Goal: Task Accomplishment & Management: Contribute content

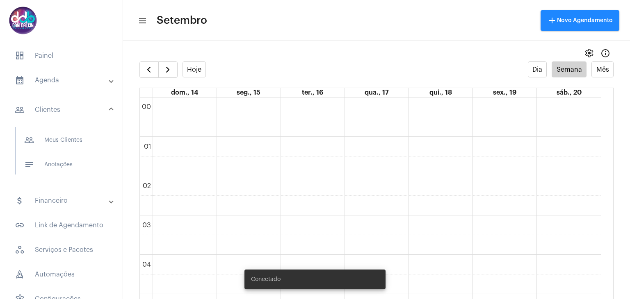
scroll to position [318, 0]
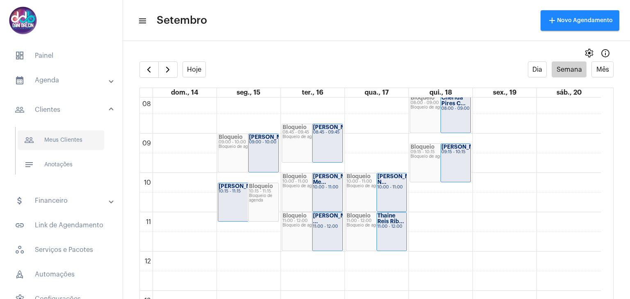
click at [58, 144] on span "people_outline Meus Clientes" at bounding box center [61, 140] width 87 height 20
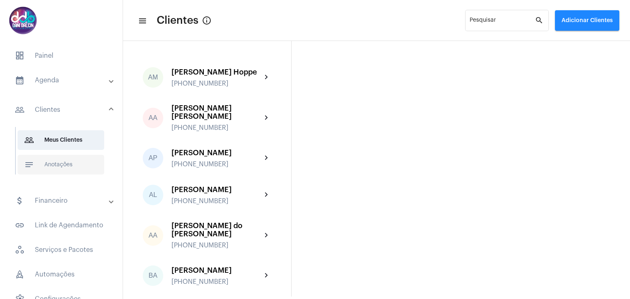
click at [56, 171] on span "notes Anotações" at bounding box center [61, 165] width 87 height 20
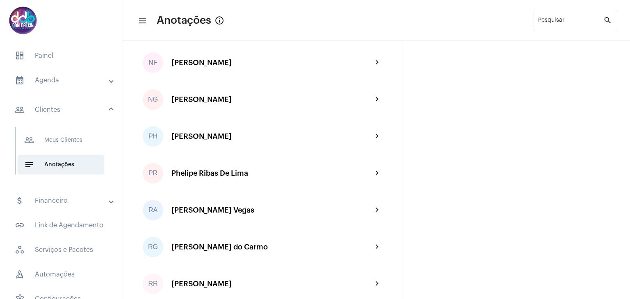
scroll to position [1968, 0]
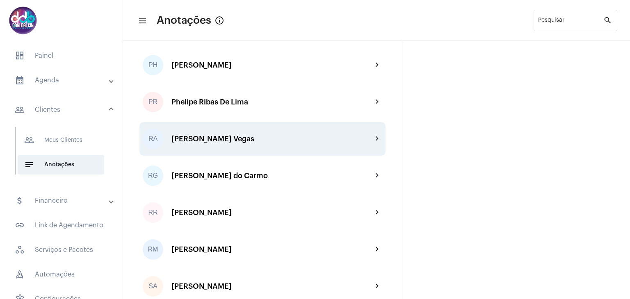
click at [226, 145] on div "RA [PERSON_NAME] Vegas chevron_right" at bounding box center [262, 139] width 246 height 34
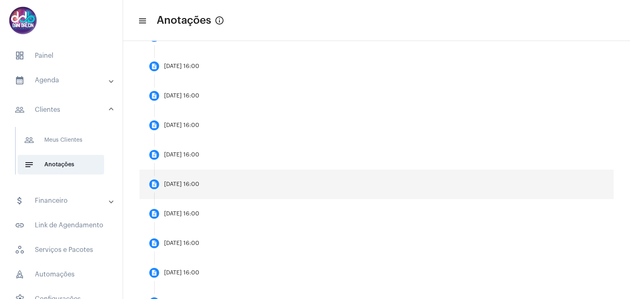
scroll to position [369, 0]
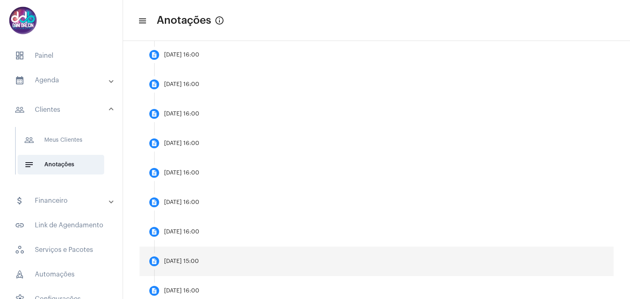
click at [267, 258] on mat-step-header "description [DATE] 15:00" at bounding box center [376, 262] width 474 height 30
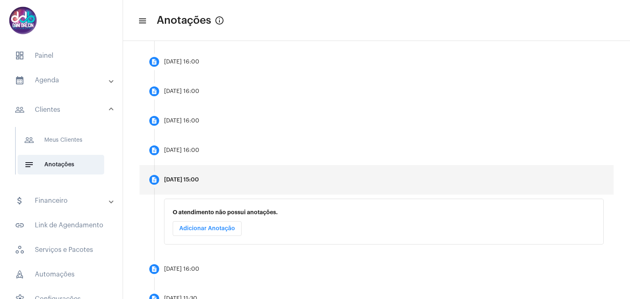
scroll to position [391, 0]
click at [223, 230] on button "Adicionar Anotação" at bounding box center [207, 228] width 69 height 15
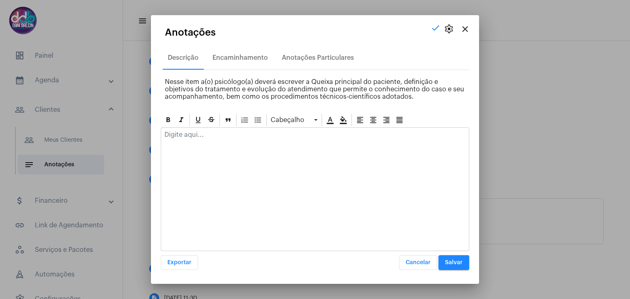
click at [212, 139] on div at bounding box center [315, 137] width 308 height 18
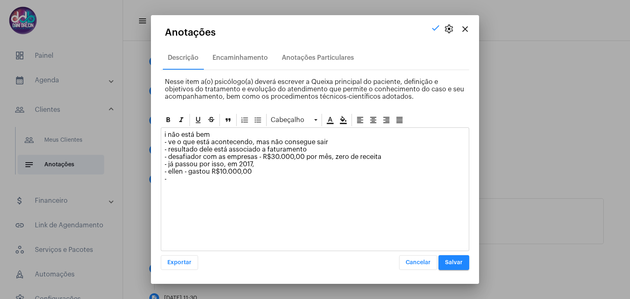
click at [384, 155] on p "i não está bem - ve o que está acontecendo, mas não consegue sair - resultado d…" at bounding box center [314, 157] width 301 height 52
click at [295, 164] on p "i não está bem - ve o que está acontecendo, mas não consegue sair - resultado d…" at bounding box center [314, 160] width 301 height 59
click at [180, 188] on p "i não está bem - ve o que está acontecendo, mas não consegue sair - resultado d…" at bounding box center [314, 160] width 301 height 59
drag, startPoint x: 251, startPoint y: 178, endPoint x: 191, endPoint y: 179, distance: 60.3
click at [190, 179] on p "i não está bem - ve o que está acontecendo, mas não consegue sair - resultado d…" at bounding box center [314, 160] width 301 height 59
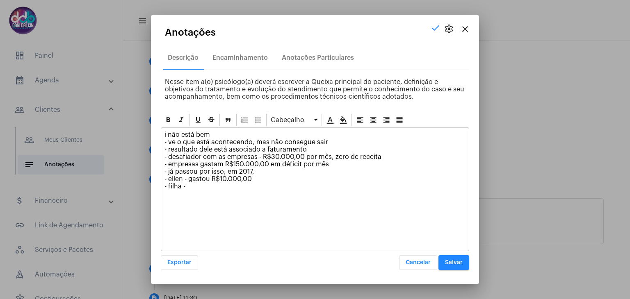
copy p "gastou R$10.000,00"
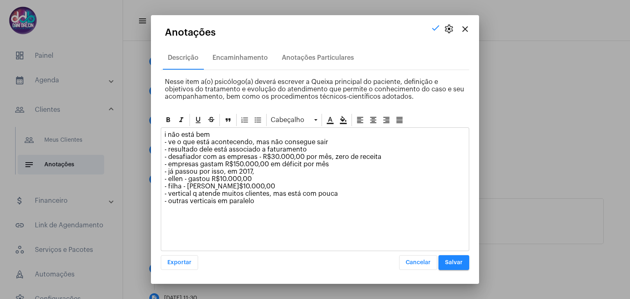
click at [343, 194] on p "i não está bem - ve o que está acontecendo, mas não consegue sair - resultado d…" at bounding box center [314, 168] width 301 height 74
click at [254, 198] on p "i não está bem - ve o que está acontecendo, mas não consegue sair - resultado d…" at bounding box center [314, 168] width 301 height 74
click at [258, 207] on p "i não está bem - ve o que está acontecendo, mas não consegue sair - resultado d…" at bounding box center [314, 171] width 301 height 81
click at [209, 215] on p "i não está bem - ve o que está acontecendo, mas não consegue sair - resultado d…" at bounding box center [314, 175] width 301 height 89
click at [197, 215] on p "i não está bem - ve o que está acontecendo, mas não consegue sair - resultado d…" at bounding box center [314, 175] width 301 height 89
